Goal: Find specific page/section: Find specific page/section

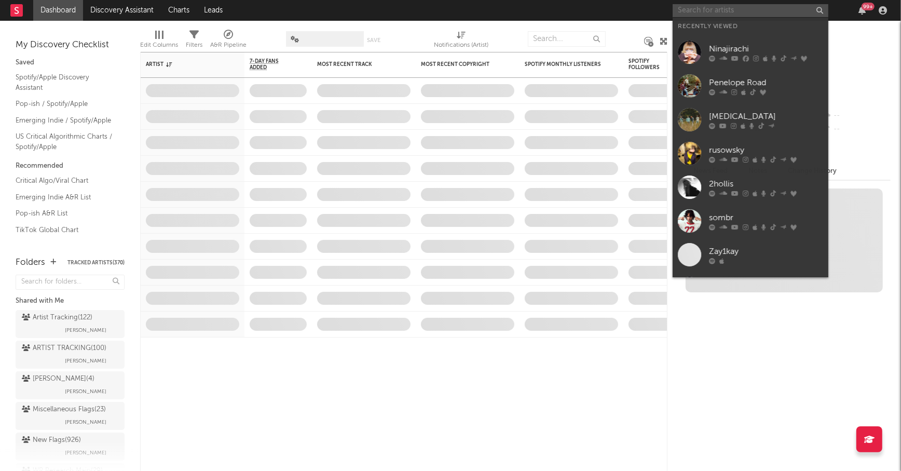
click at [704, 11] on input "text" at bounding box center [750, 10] width 156 height 13
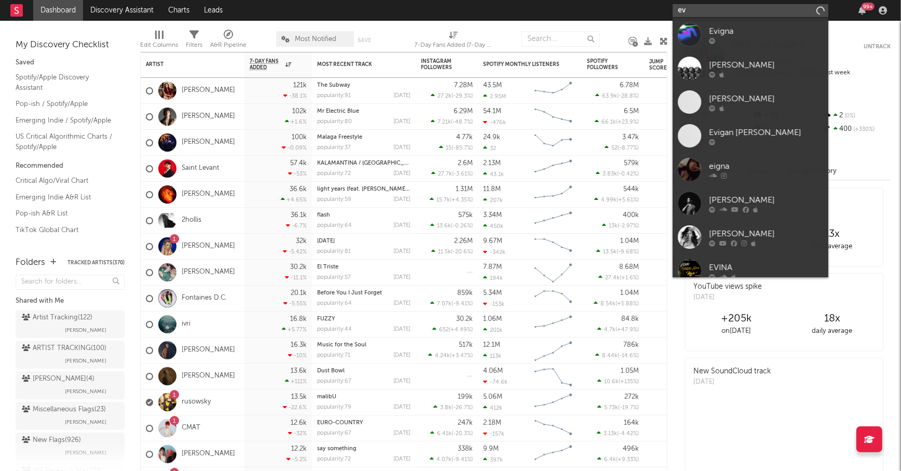
type input "e"
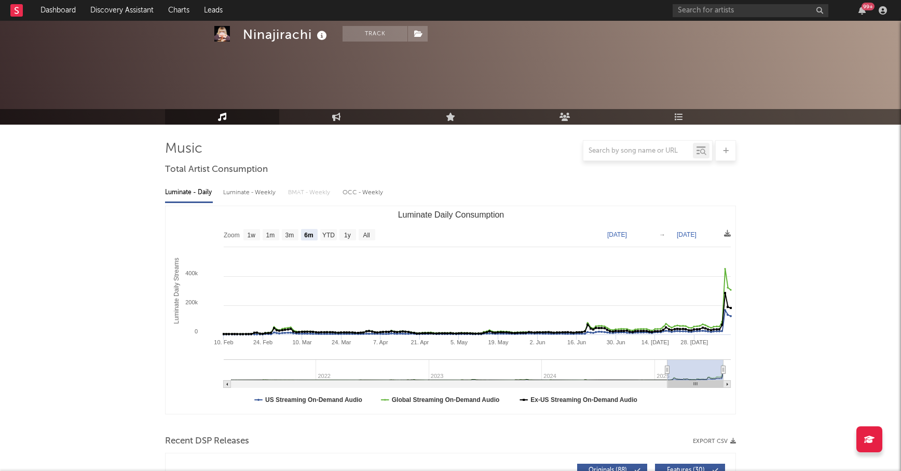
select select "6m"
